Goal: Task Accomplishment & Management: Manage account settings

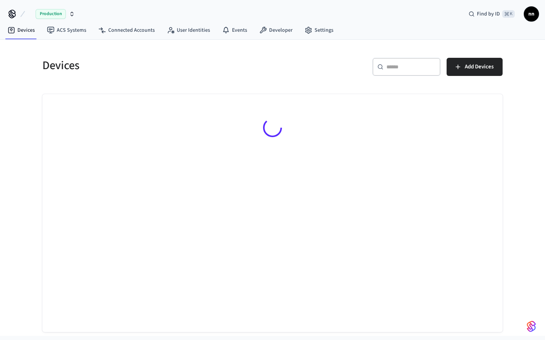
click at [382, 71] on div "​ ​" at bounding box center [406, 67] width 68 height 18
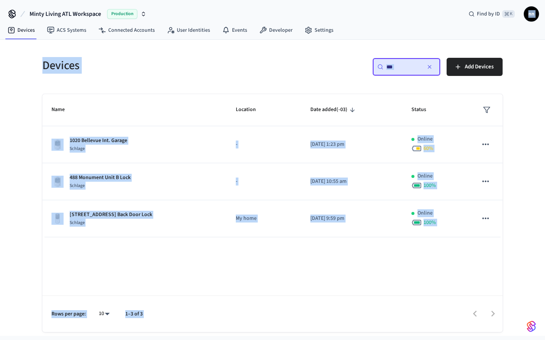
click at [473, 7] on div "Find by ID ⌘ K nn" at bounding box center [500, 14] width 76 height 16
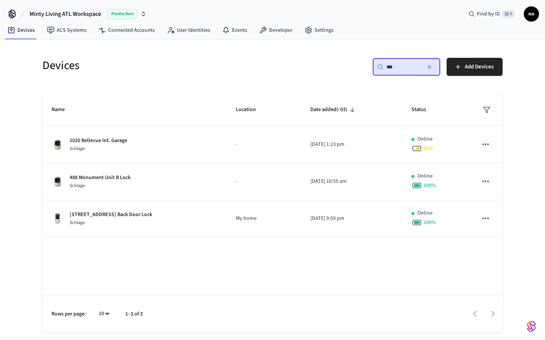
click at [239, 307] on div at bounding box center [325, 314] width 351 height 18
drag, startPoint x: 385, startPoint y: 67, endPoint x: 362, endPoint y: 63, distance: 23.9
click at [362, 65] on div "​ *** ​ Add Devices" at bounding box center [389, 70] width 225 height 24
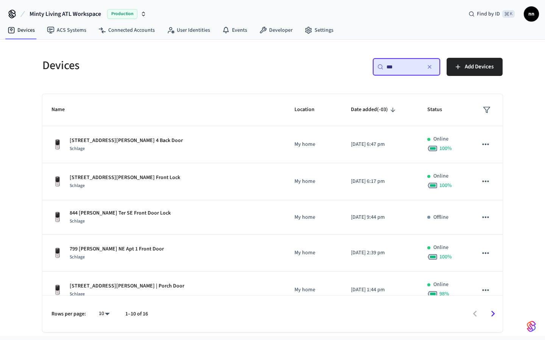
type input "***"
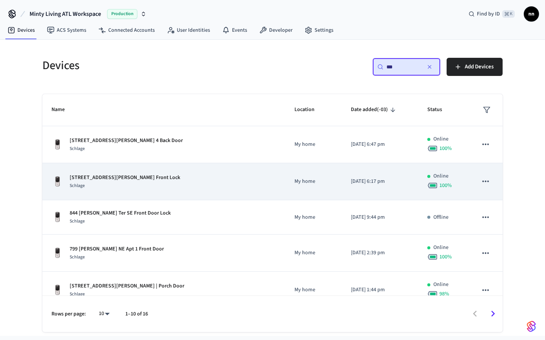
click at [110, 180] on p "799 Charles Allen Dr. NE Apt 4 Front Lock" at bounding box center [125, 178] width 110 height 8
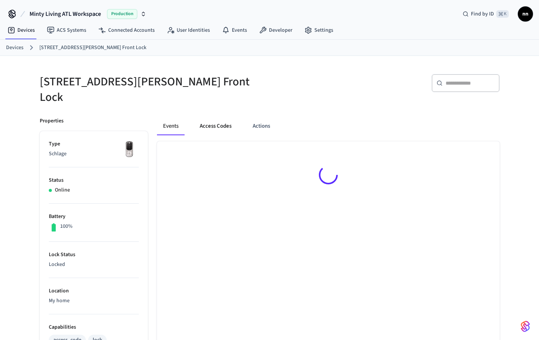
click at [209, 121] on button "Access Codes" at bounding box center [216, 126] width 44 height 18
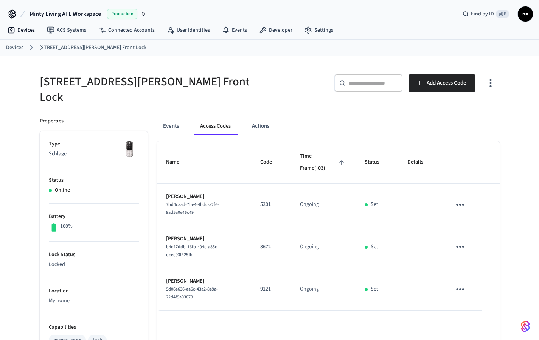
click at [22, 47] on link "Devices" at bounding box center [14, 48] width 17 height 8
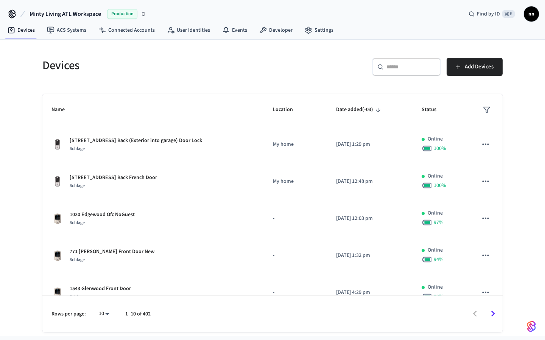
click at [389, 66] on input "text" at bounding box center [410, 67] width 49 height 8
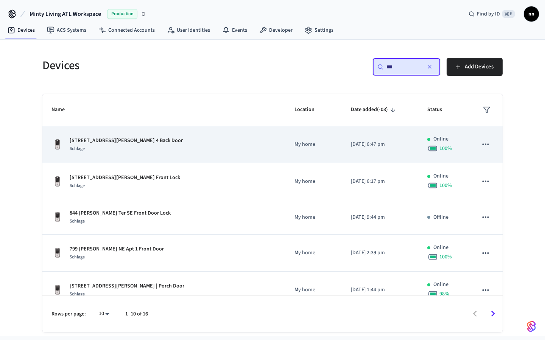
type input "***"
click at [178, 138] on div "799 Charles Allen Dr NE Apt 4 Back Door Schlage" at bounding box center [163, 145] width 225 height 16
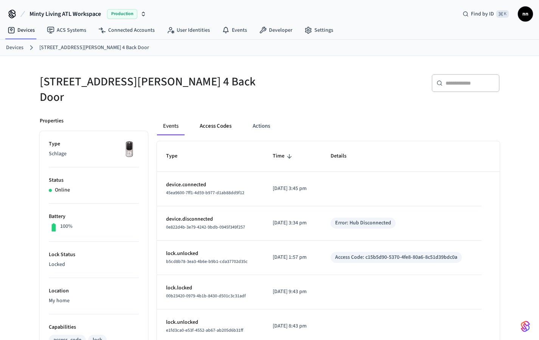
click at [208, 118] on button "Access Codes" at bounding box center [216, 126] width 44 height 18
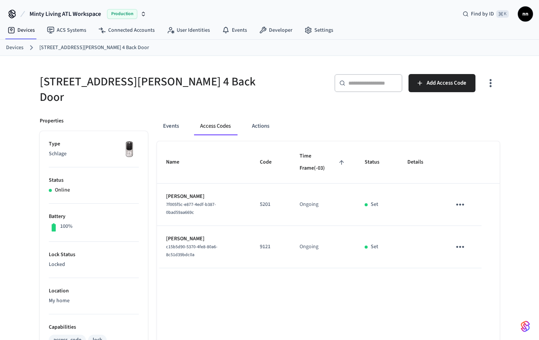
click at [22, 48] on link "Devices" at bounding box center [14, 48] width 17 height 8
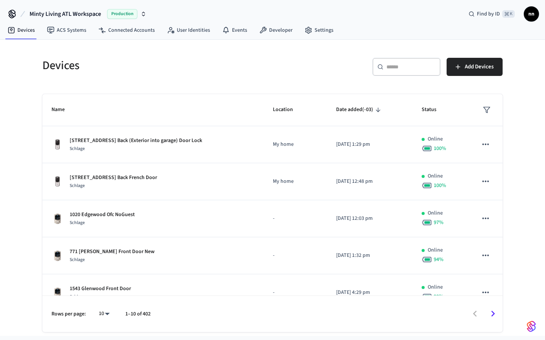
click at [402, 64] on input "text" at bounding box center [410, 67] width 49 height 8
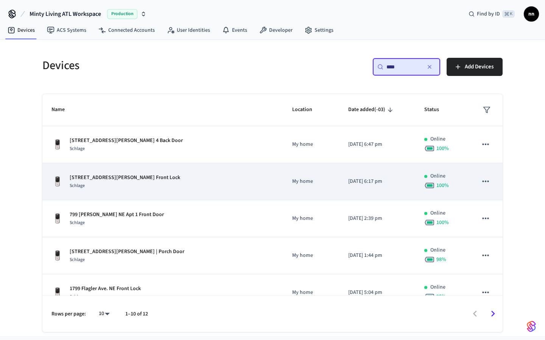
type input "***"
click at [178, 179] on div "799 Charles Allen Dr. NE Apt 4 Front Lock Schlage" at bounding box center [162, 182] width 222 height 16
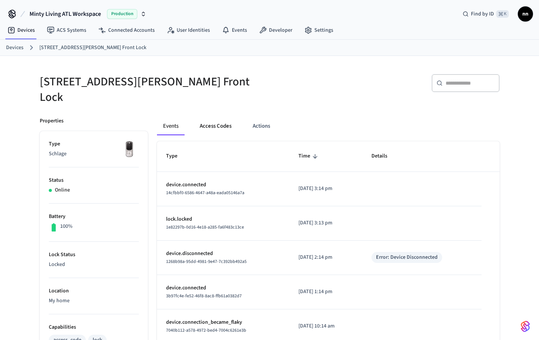
click at [219, 119] on button "Access Codes" at bounding box center [216, 126] width 44 height 18
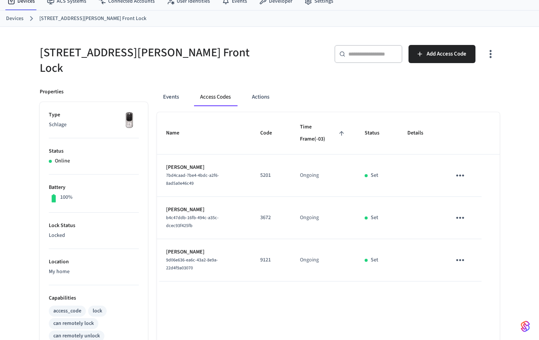
scroll to position [37, 0]
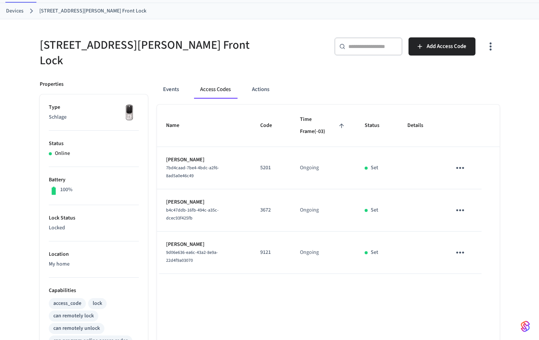
click at [15, 13] on link "Devices" at bounding box center [14, 11] width 17 height 8
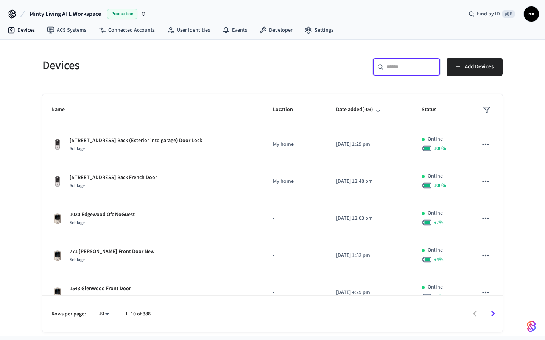
click at [414, 68] on input "text" at bounding box center [410, 67] width 49 height 8
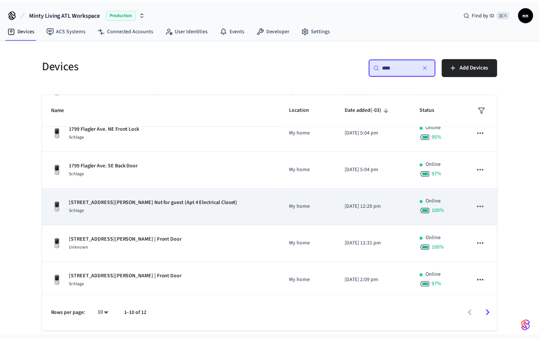
scroll to position [160, 0]
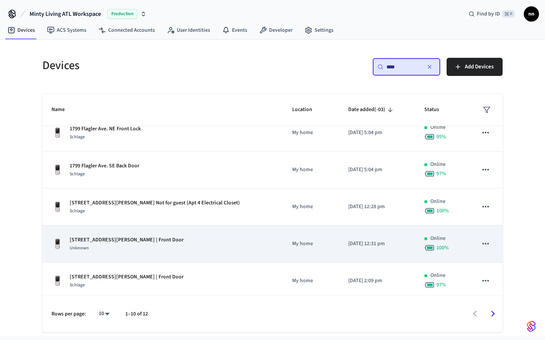
type input "***"
click at [141, 235] on td "799 Charles Allen Dr. NE Apt 2 | Front Door Unknown" at bounding box center [162, 244] width 241 height 37
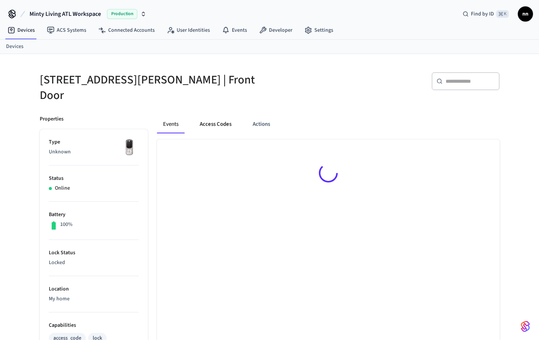
click at [225, 121] on button "Access Codes" at bounding box center [216, 124] width 44 height 18
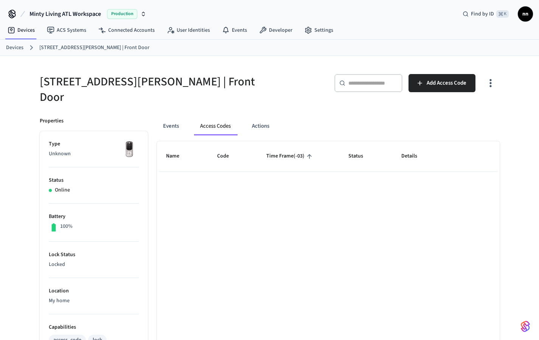
click at [226, 121] on button "Access Codes" at bounding box center [215, 126] width 43 height 18
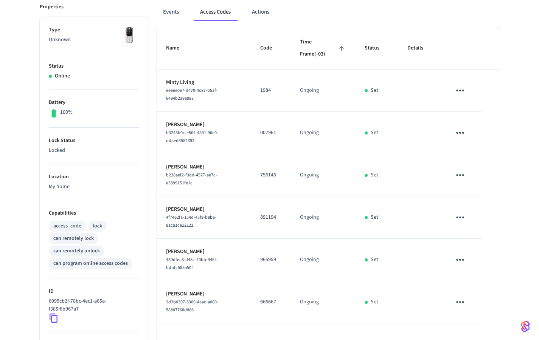
scroll to position [123, 0]
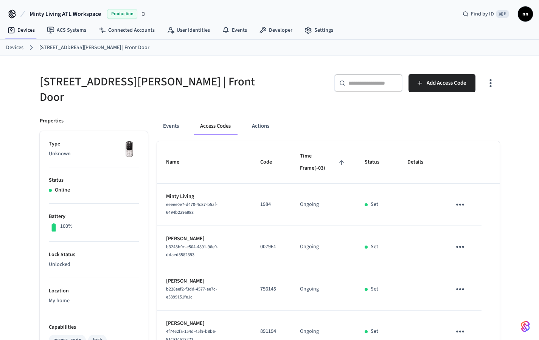
scroll to position [123, 0]
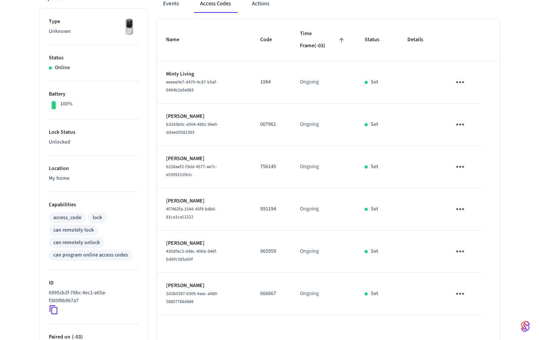
drag, startPoint x: 283, startPoint y: 8, endPoint x: 283, endPoint y: 299, distance: 290.8
click at [283, 8] on div "Events Access Codes Actions" at bounding box center [328, 7] width 343 height 24
